Goal: Find specific page/section: Find specific page/section

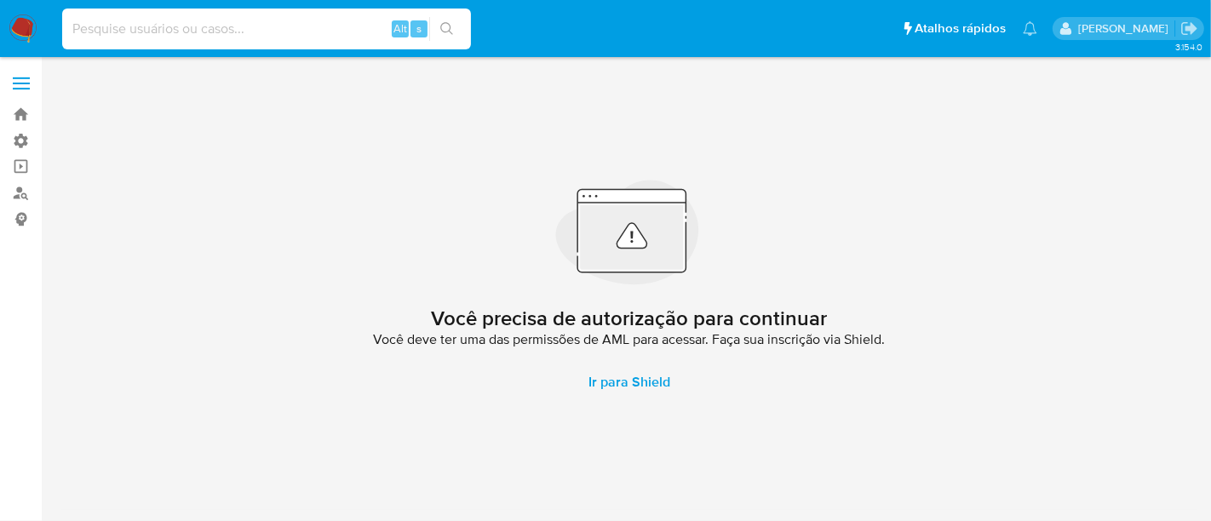
click at [250, 27] on input at bounding box center [266, 29] width 409 height 22
paste input "334254472"
type input "334254472"
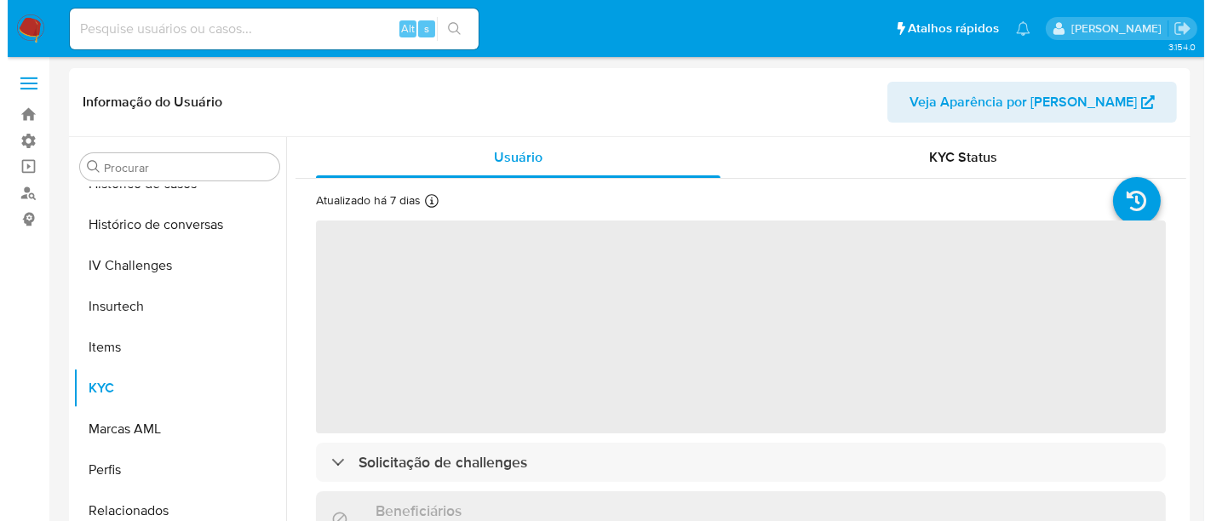
scroll to position [637, 0]
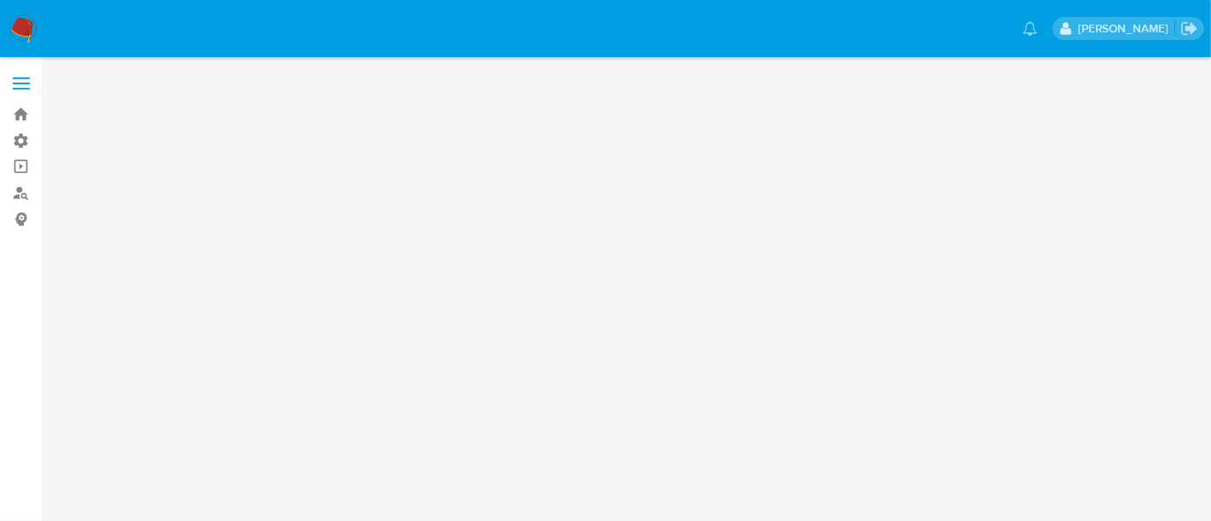
click at [22, 83] on span at bounding box center [21, 84] width 17 height 3
click at [0, 0] on input "checkbox" at bounding box center [0, 0] width 0 height 0
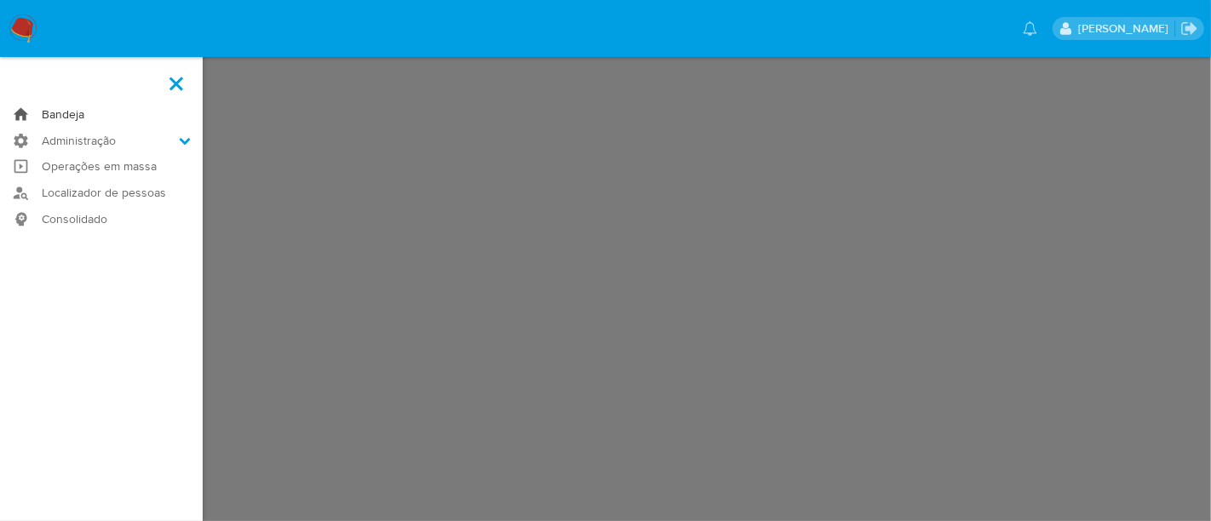
click at [87, 111] on link "Bandeja" at bounding box center [101, 114] width 203 height 26
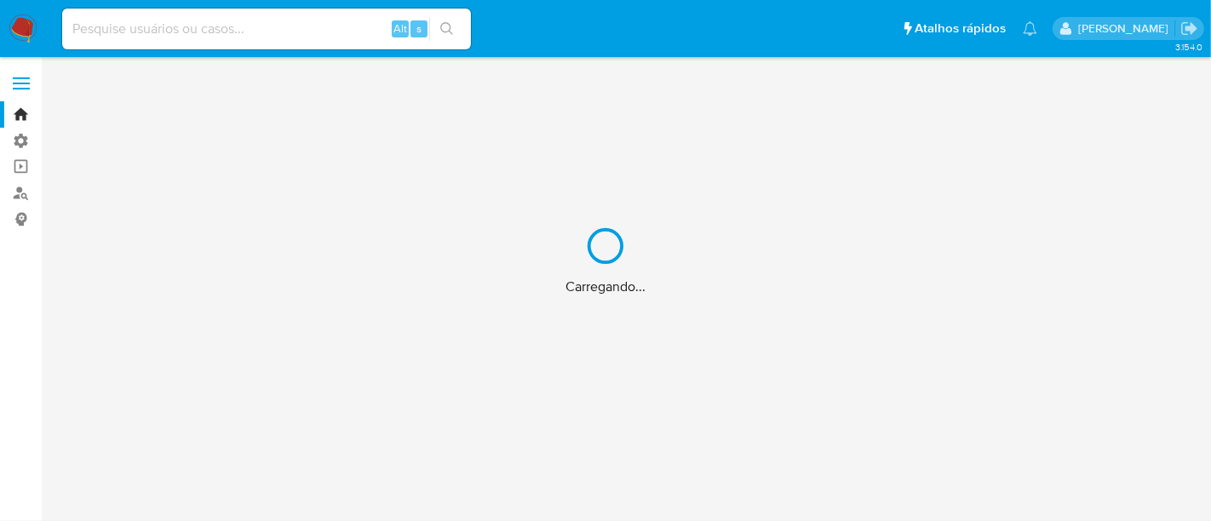
click at [140, 33] on div "Carregando..." at bounding box center [605, 260] width 1211 height 521
click at [136, 27] on div "Carregando..." at bounding box center [605, 260] width 1211 height 521
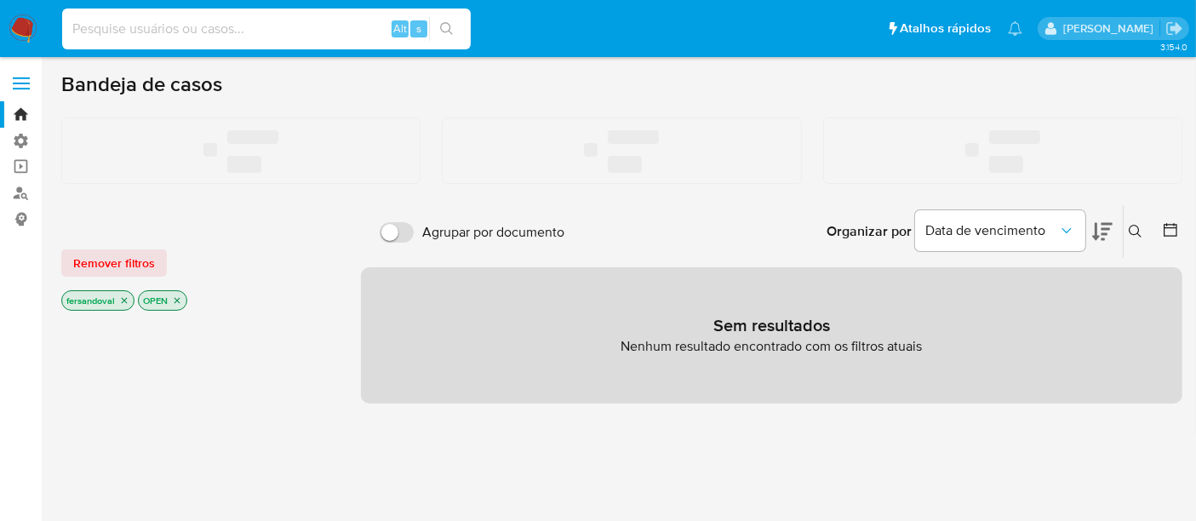
click at [136, 27] on input at bounding box center [266, 29] width 409 height 22
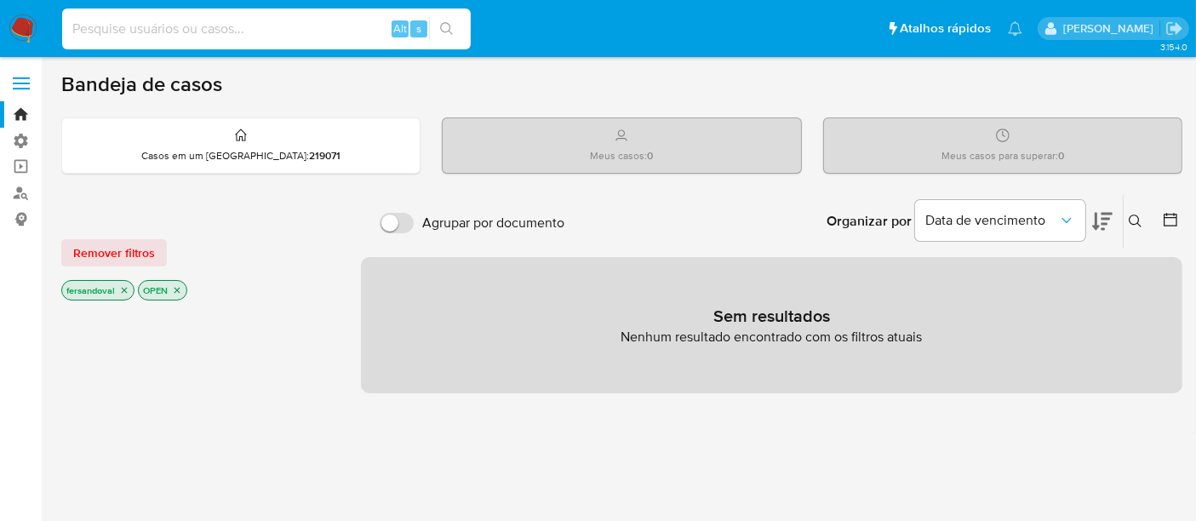
paste input "334254472"
type input "334254472"
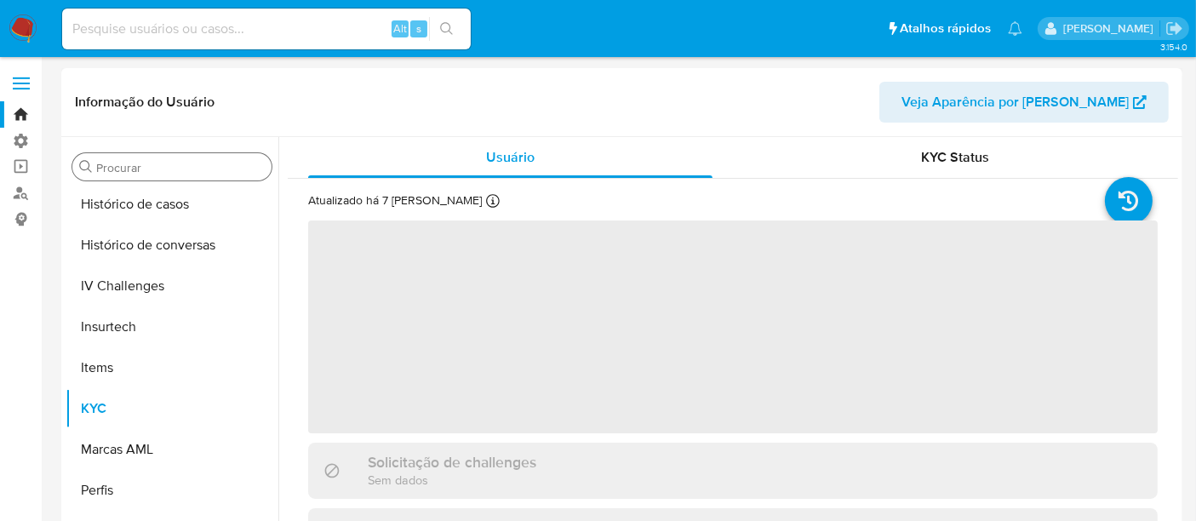
scroll to position [637, 0]
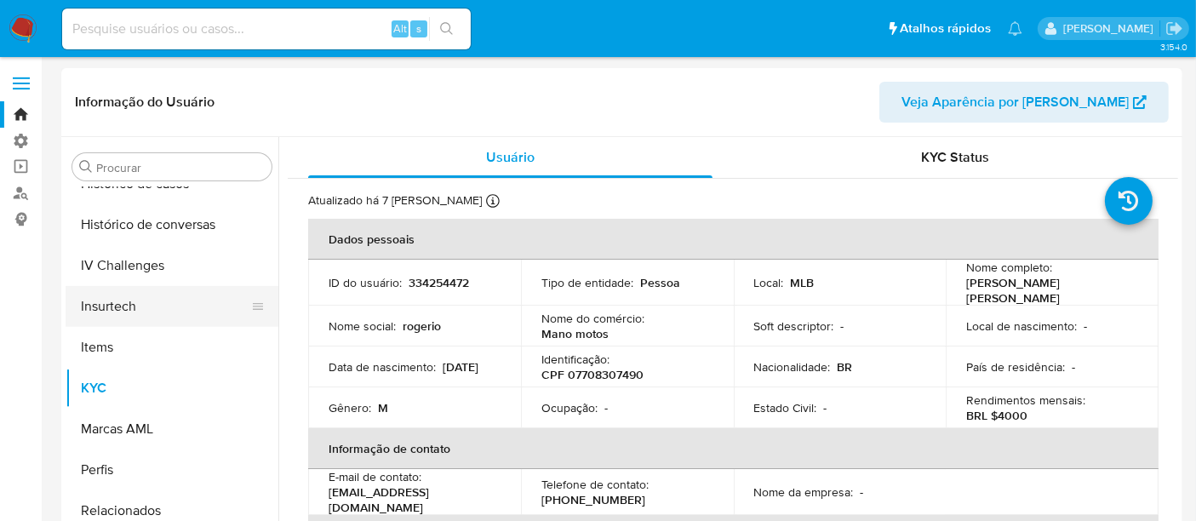
select select "10"
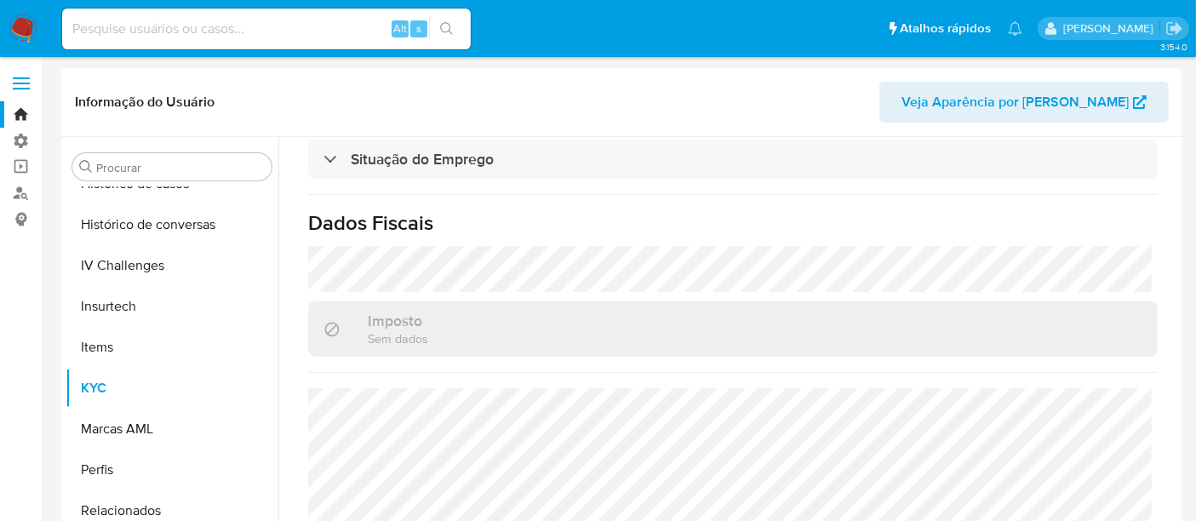
scroll to position [773, 0]
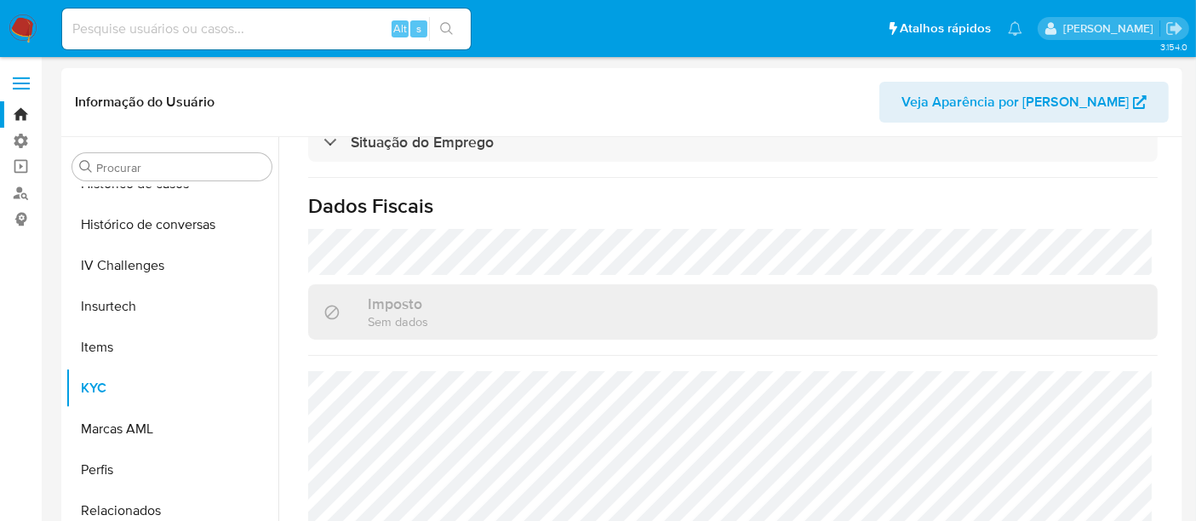
click at [990, 98] on span "Veja Aparência por Pessoa" at bounding box center [1015, 102] width 227 height 41
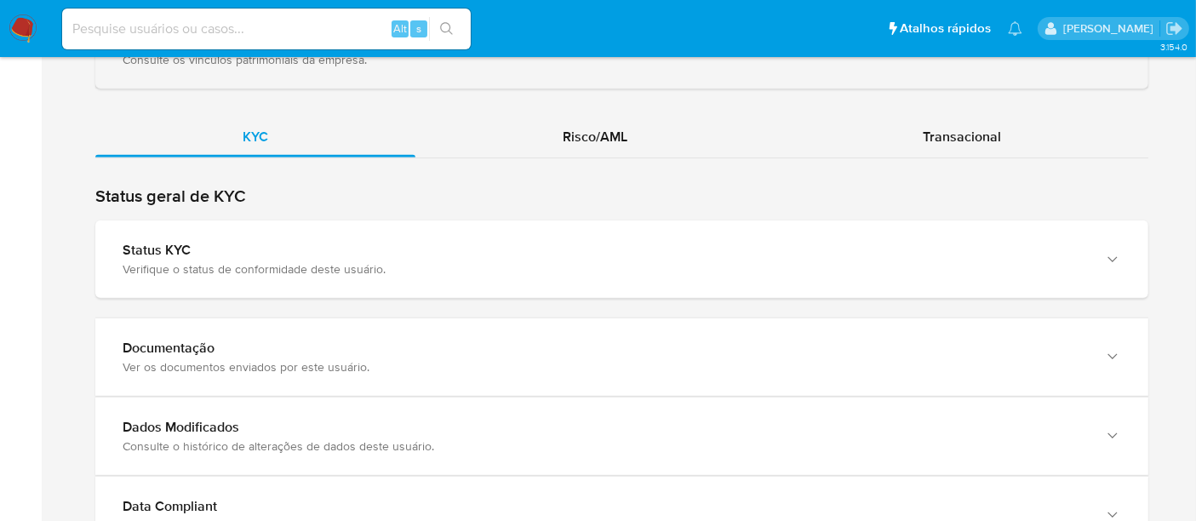
scroll to position [1456, 0]
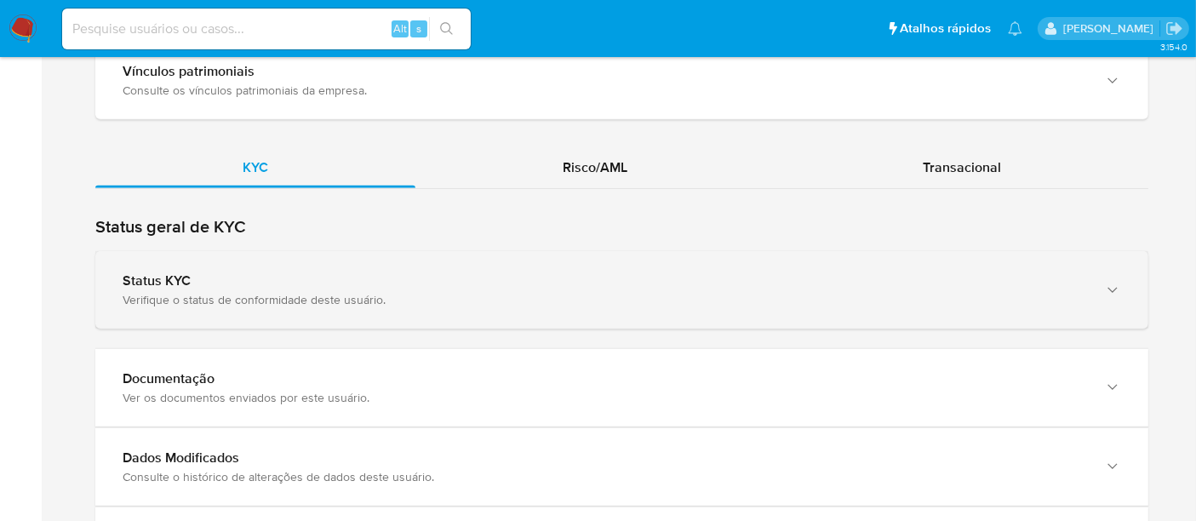
click at [1090, 283] on div "Status KYC Verifique o status de conformidade deste usuário." at bounding box center [621, 289] width 1053 height 77
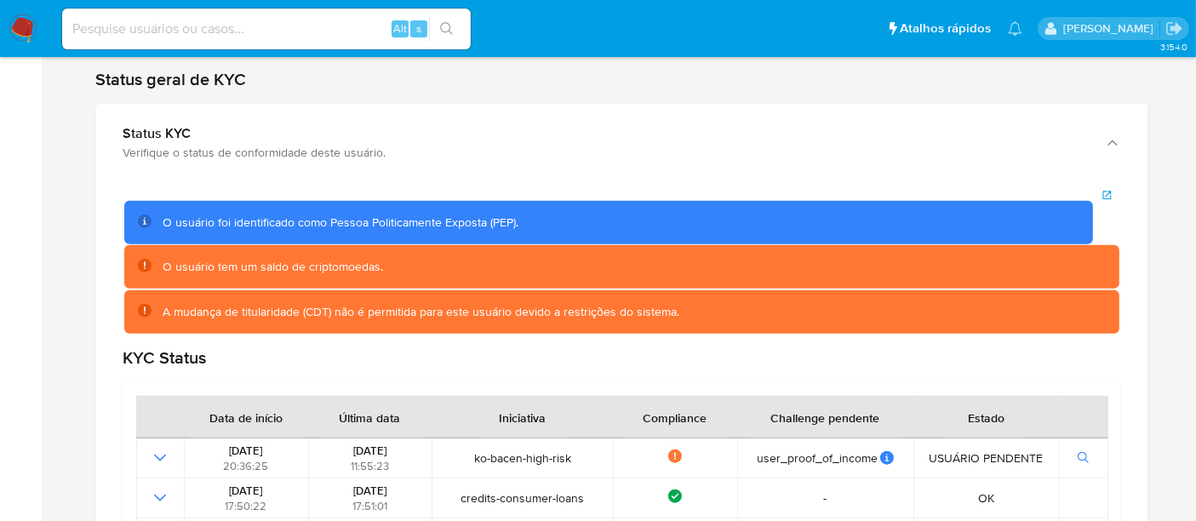
scroll to position [1362, 0]
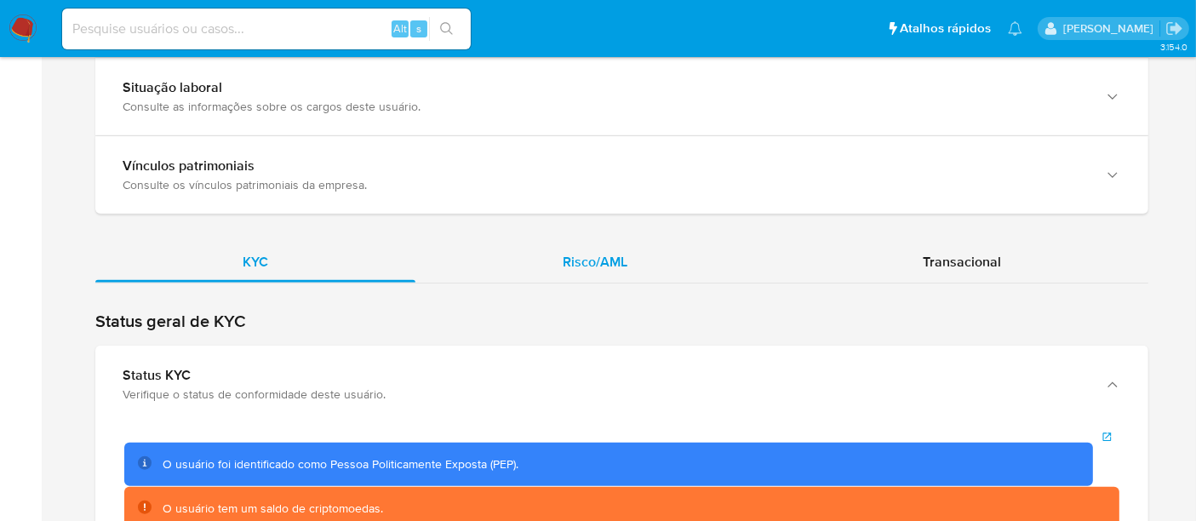
click at [622, 264] on span "Risco/AML" at bounding box center [595, 262] width 65 height 20
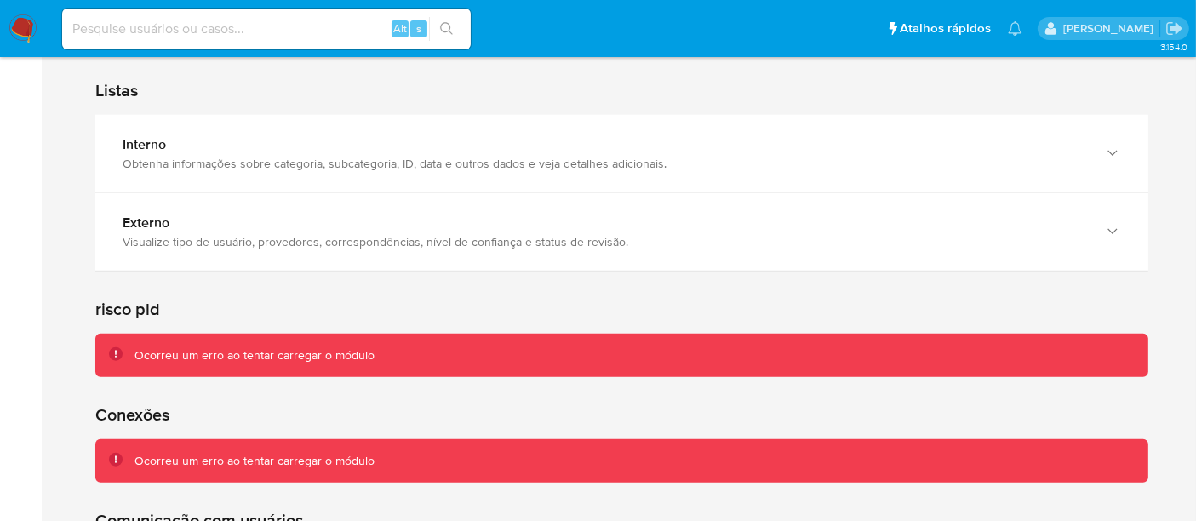
scroll to position [1834, 0]
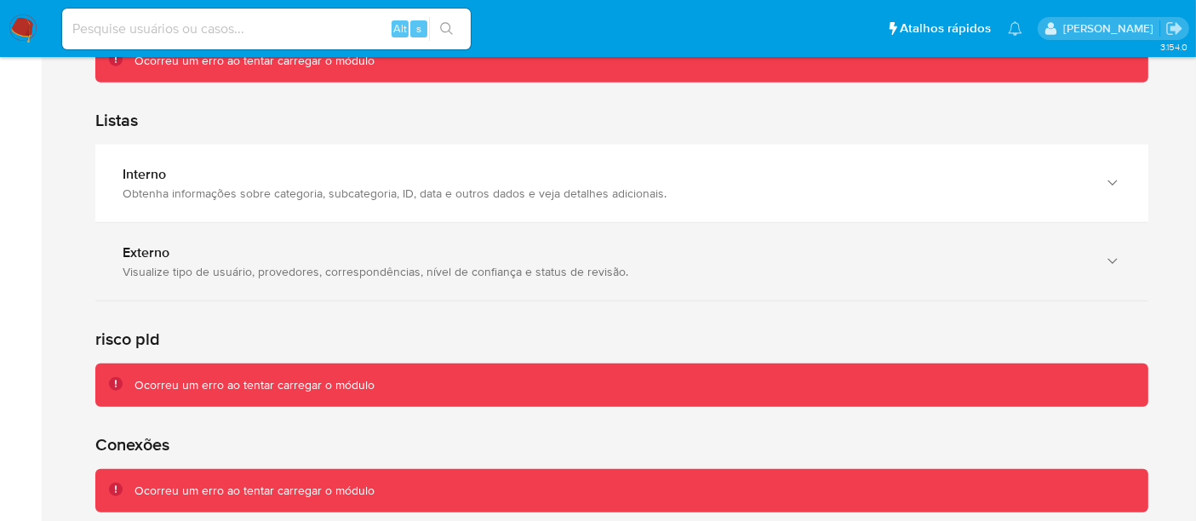
click at [1109, 259] on icon "button" at bounding box center [1112, 261] width 17 height 17
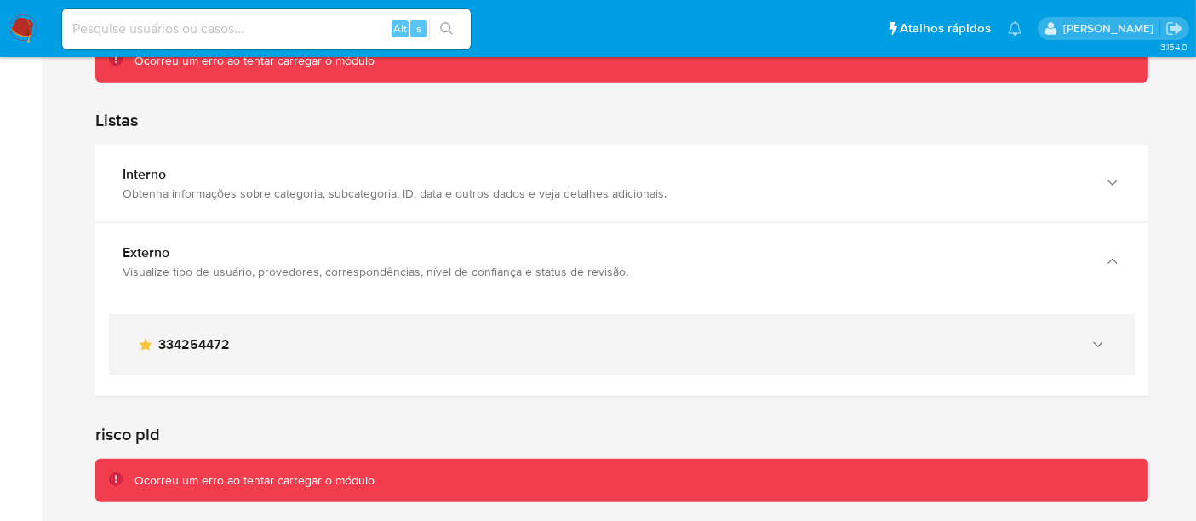
click at [1097, 341] on icon "button" at bounding box center [1098, 344] width 17 height 17
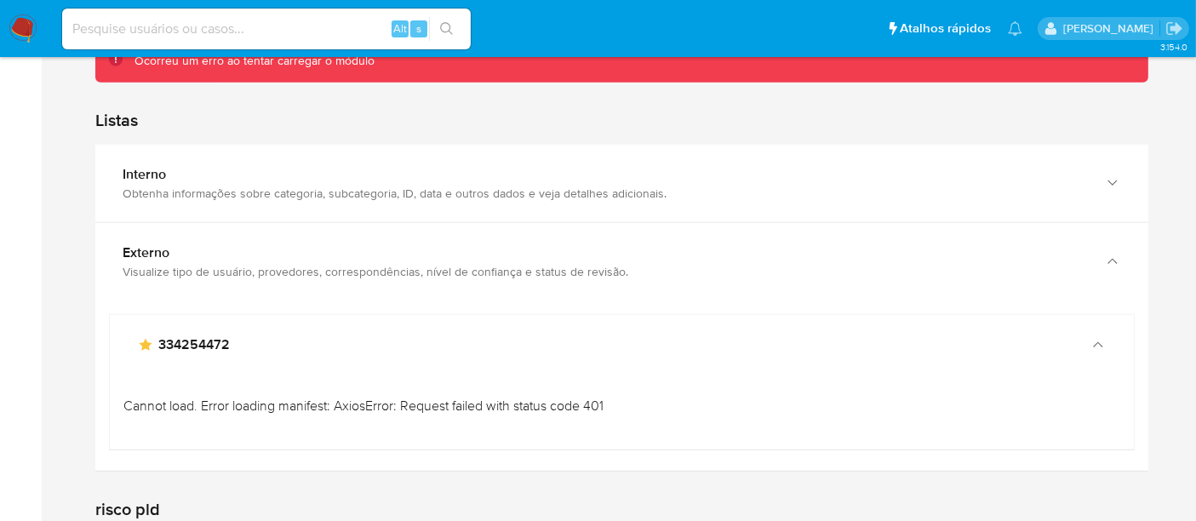
scroll to position [1761, 0]
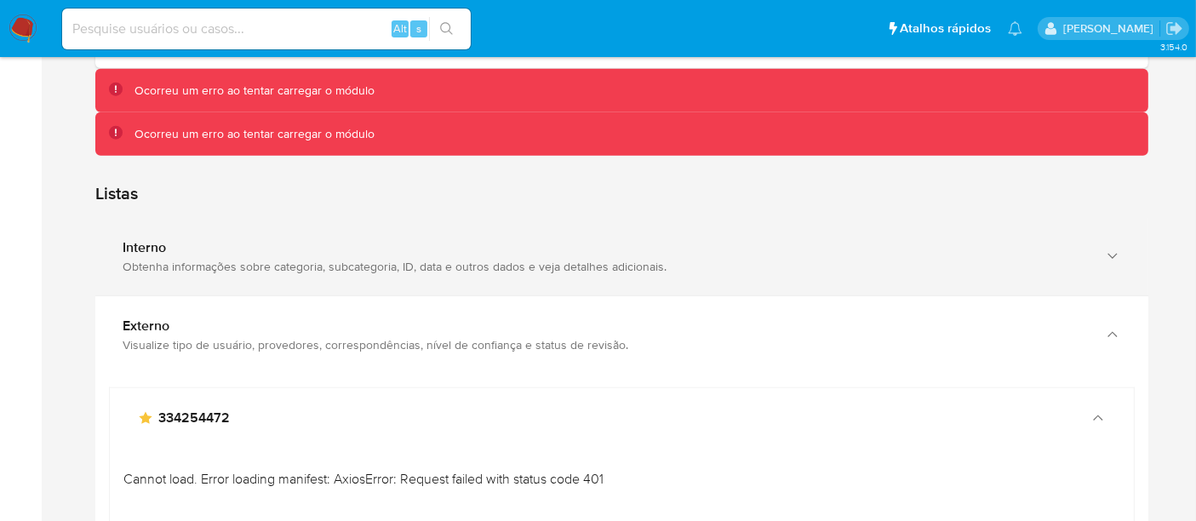
click at [1115, 248] on icon "button" at bounding box center [1112, 256] width 17 height 17
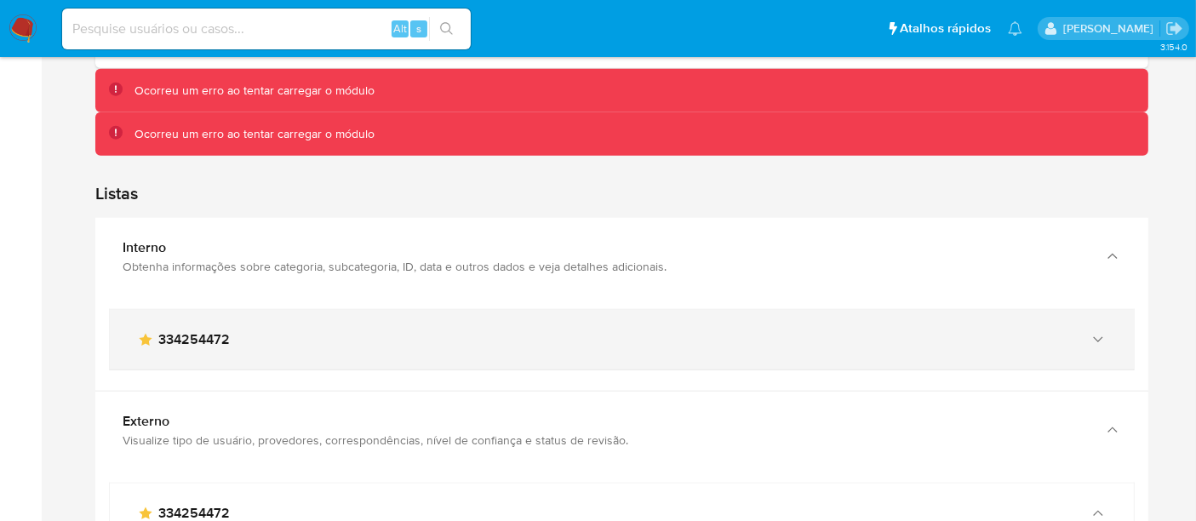
click at [1107, 328] on div "main-user-icon 334254472" at bounding box center [622, 340] width 1024 height 60
